Goal: Task Accomplishment & Management: Manage account settings

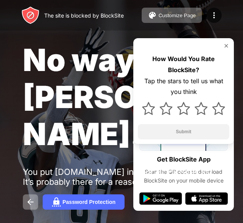
click at [227, 46] on img at bounding box center [227, 46] width 6 height 6
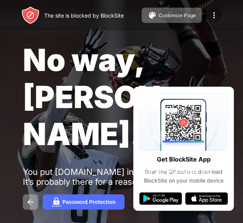
click at [211, 17] on img at bounding box center [214, 15] width 9 height 9
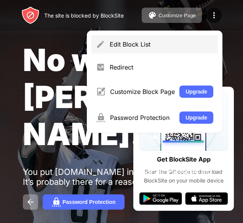
click at [119, 43] on div "Edit Block List" at bounding box center [162, 44] width 104 height 8
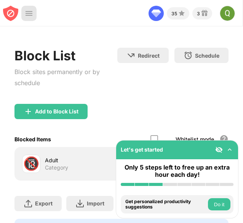
click at [32, 12] on img at bounding box center [29, 14] width 8 height 8
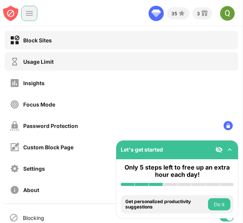
click at [44, 60] on div "Usage Limit" at bounding box center [38, 61] width 31 height 6
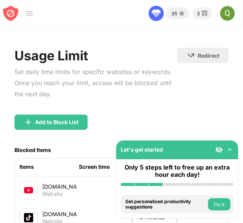
scroll to position [112, 0]
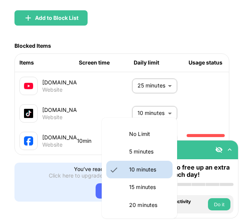
click at [150, 128] on body "Let's get started Only 5 steps left to free up an extra hour each day! Install …" at bounding box center [121, 111] width 243 height 223
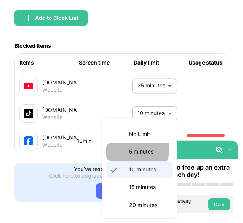
click at [133, 148] on p "5 minutes" at bounding box center [148, 151] width 39 height 8
type input "*"
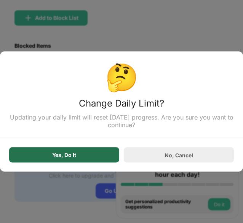
click at [88, 154] on div "Yes, Do It" at bounding box center [64, 154] width 110 height 15
